Goal: Communication & Community: Share content

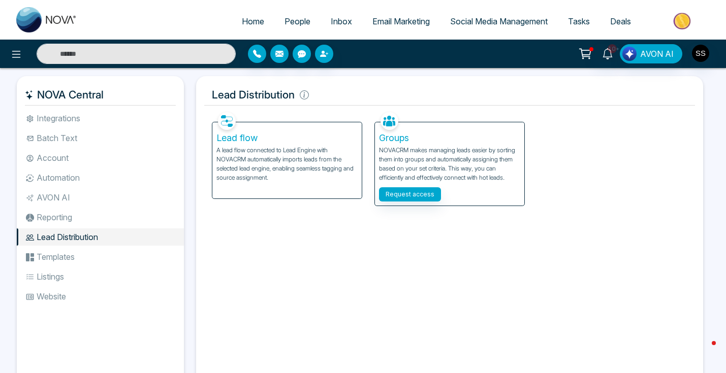
click at [478, 19] on span "Social Media Management" at bounding box center [498, 21] width 97 height 10
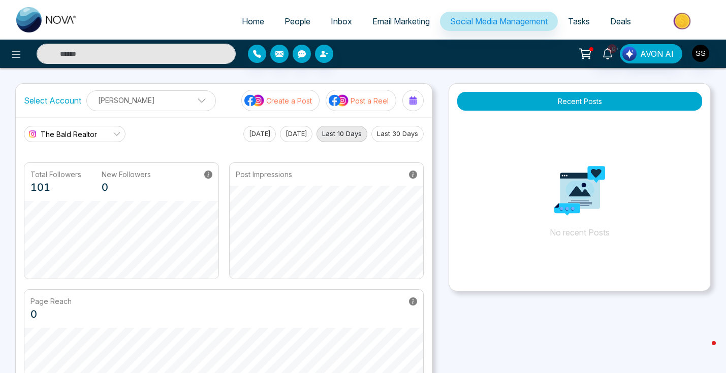
click at [369, 105] on p "Post a Reel" at bounding box center [369, 100] width 38 height 11
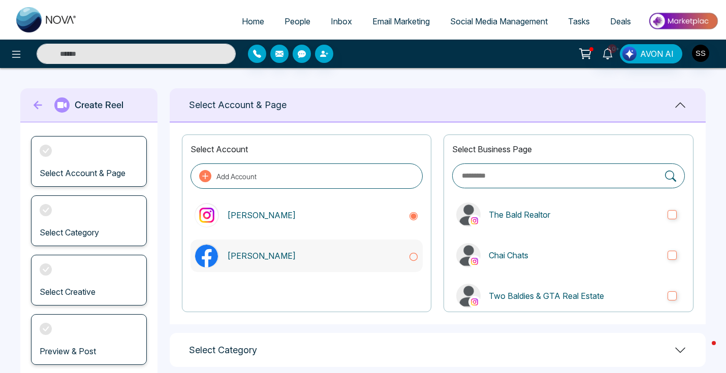
click at [402, 250] on div "[PERSON_NAME]" at bounding box center [306, 256] width 233 height 32
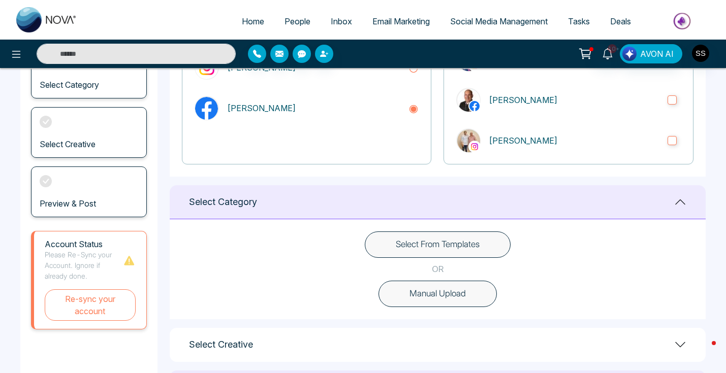
scroll to position [191, 0]
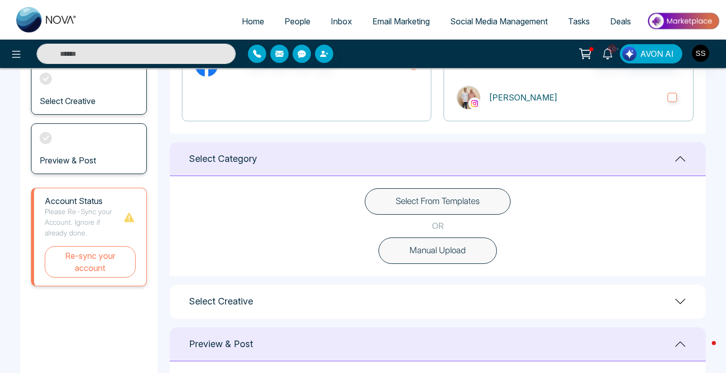
click at [461, 252] on button "Manual Upload" at bounding box center [437, 251] width 118 height 26
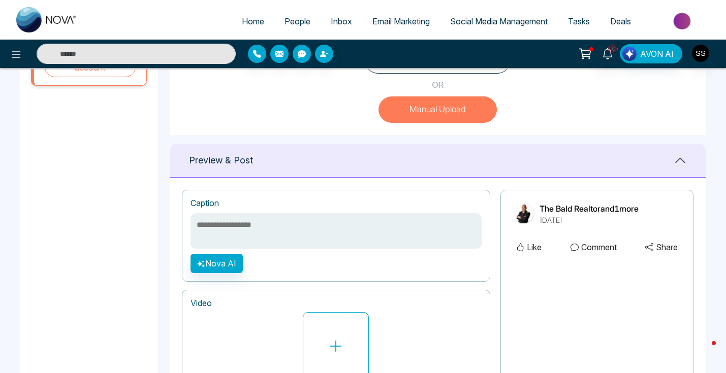
scroll to position [405, 0]
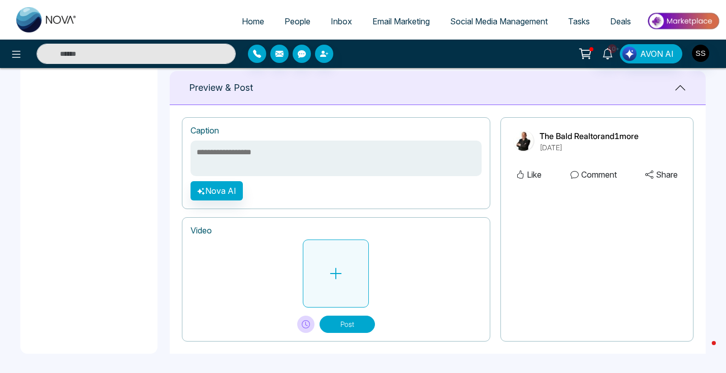
click at [346, 270] on button at bounding box center [336, 274] width 66 height 68
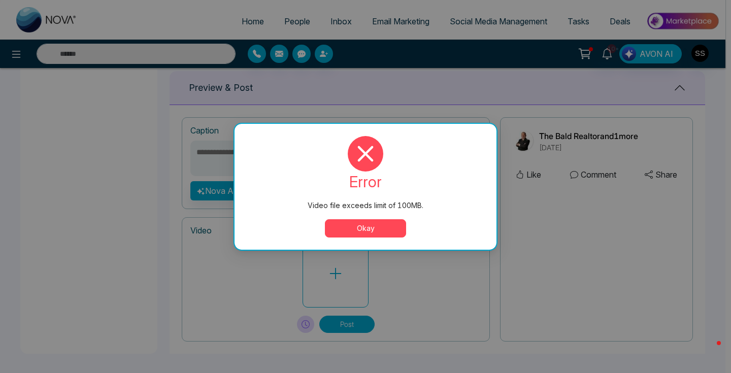
click at [386, 229] on button "Okay" at bounding box center [365, 228] width 81 height 18
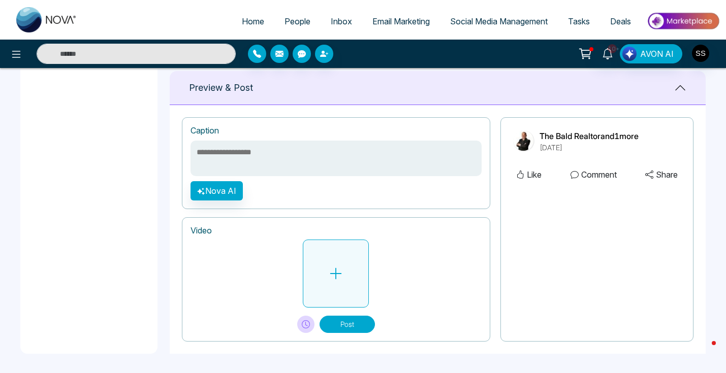
click at [336, 270] on icon at bounding box center [336, 274] width 12 height 12
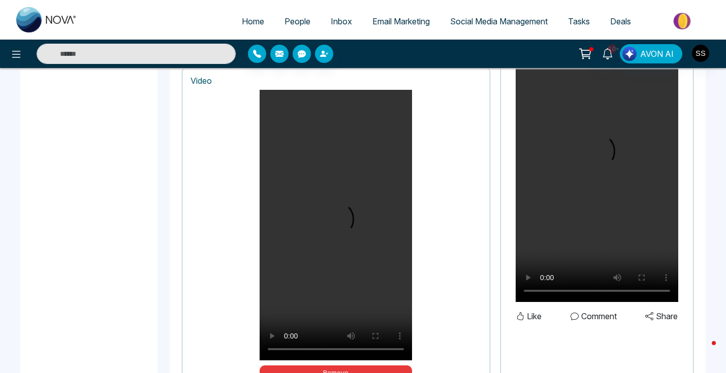
scroll to position [627, 0]
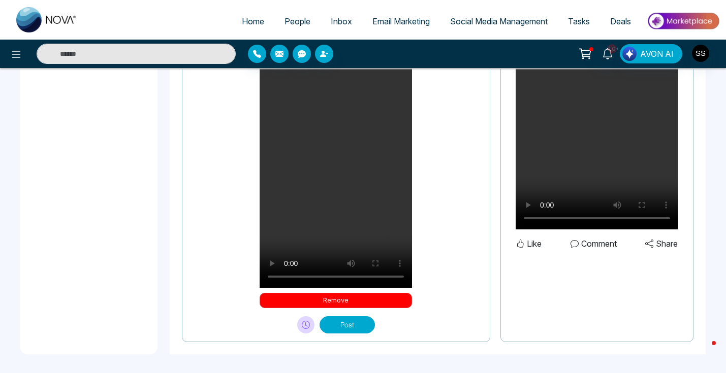
click at [394, 297] on button "Remove" at bounding box center [335, 300] width 152 height 15
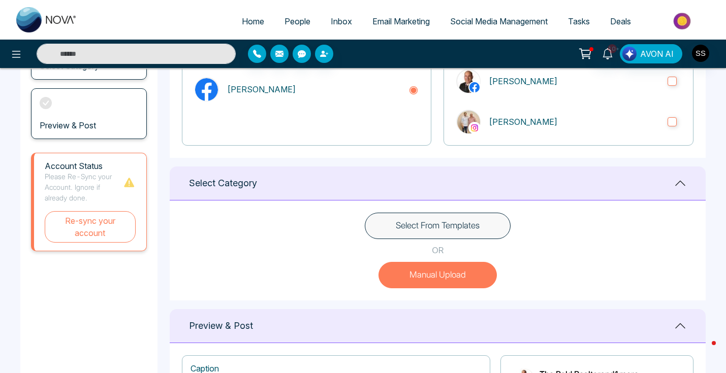
scroll to position [94, 0]
